Goal: Task Accomplishment & Management: Use online tool/utility

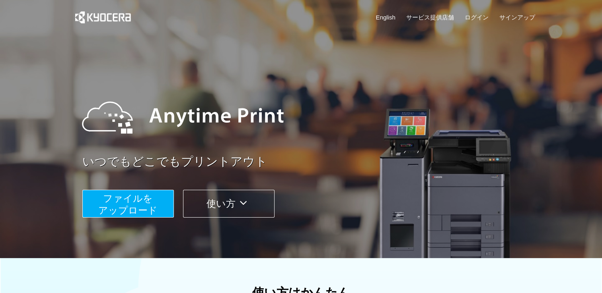
click at [140, 205] on span "ファイルを ​​アップロード" at bounding box center [127, 204] width 59 height 23
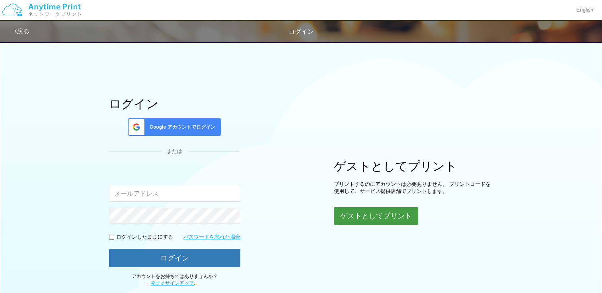
click at [383, 214] on button "ゲストとしてプリント" at bounding box center [376, 216] width 84 height 17
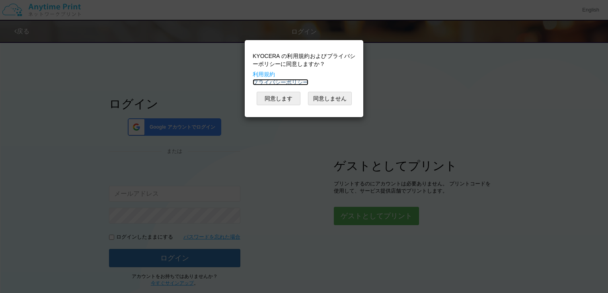
click at [286, 81] on link "プライバシーポリシー" at bounding box center [281, 82] width 56 height 6
click at [272, 95] on button "同意します" at bounding box center [278, 99] width 44 height 14
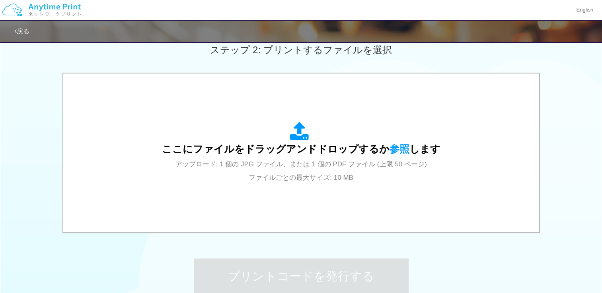
scroll to position [239, 0]
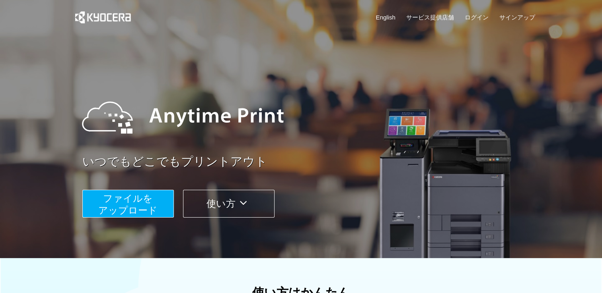
click at [109, 210] on span "ファイルを ​​アップロード" at bounding box center [127, 204] width 59 height 23
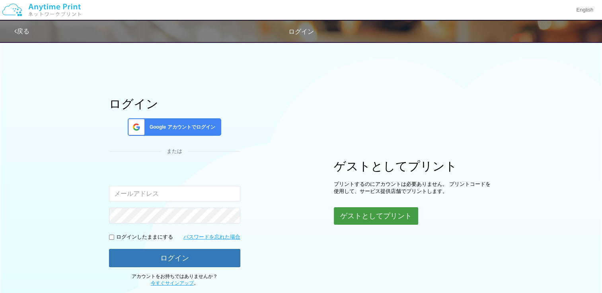
click at [389, 217] on button "ゲストとしてプリント" at bounding box center [376, 216] width 84 height 17
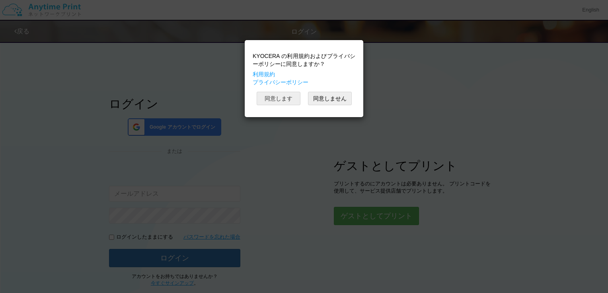
click at [287, 95] on button "同意します" at bounding box center [278, 99] width 44 height 14
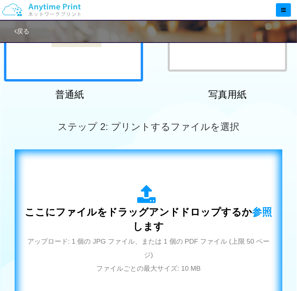
scroll to position [159, 0]
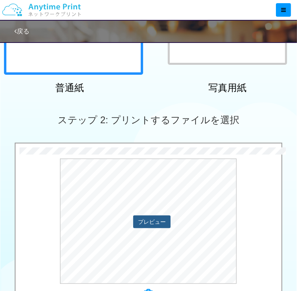
click at [162, 223] on button "プレビュー" at bounding box center [151, 222] width 37 height 13
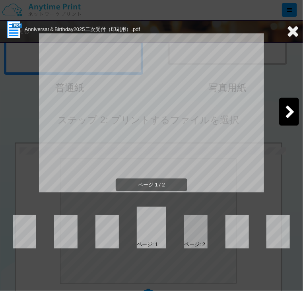
click at [196, 229] on div at bounding box center [195, 231] width 23 height 33
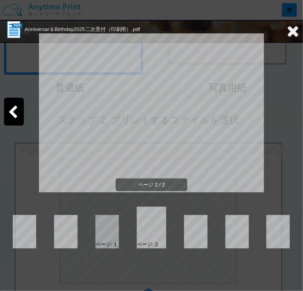
click at [291, 29] on icon at bounding box center [293, 31] width 12 height 16
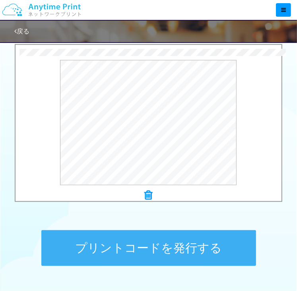
scroll to position [278, 0]
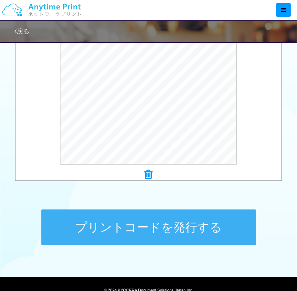
click at [135, 227] on button "プリントコードを発行する" at bounding box center [148, 228] width 215 height 36
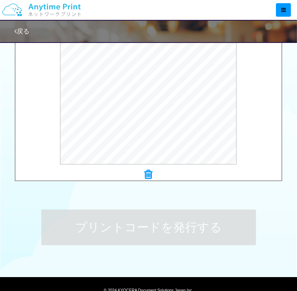
scroll to position [0, 0]
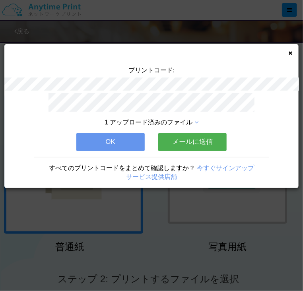
click at [127, 133] on button "OK" at bounding box center [110, 141] width 68 height 17
